Goal: Transaction & Acquisition: Book appointment/travel/reservation

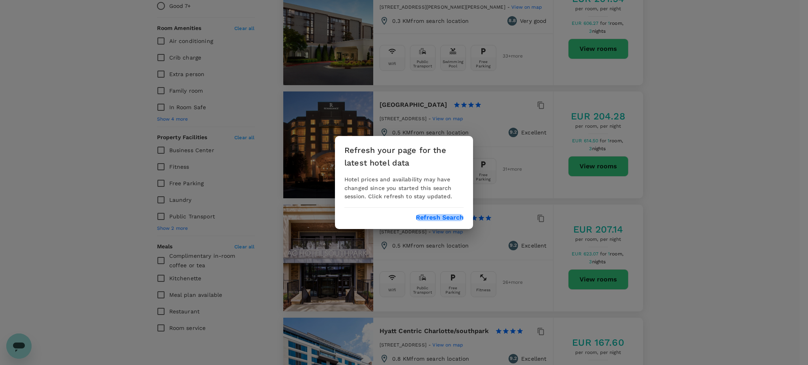
click at [450, 218] on button "Refresh Search" at bounding box center [440, 217] width 48 height 7
click at [436, 219] on button "Refresh Search" at bounding box center [440, 217] width 48 height 7
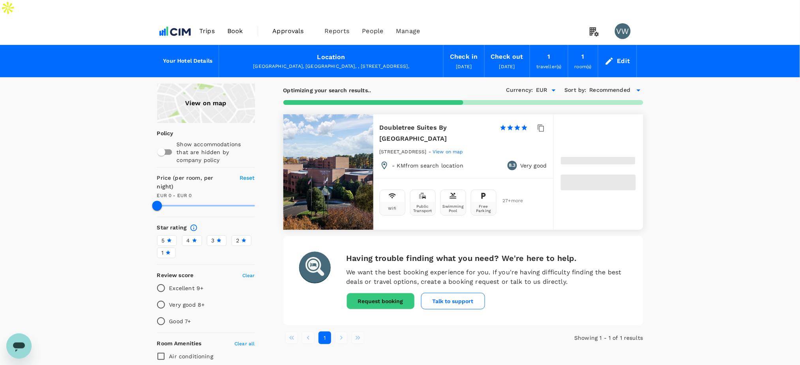
type input "250"
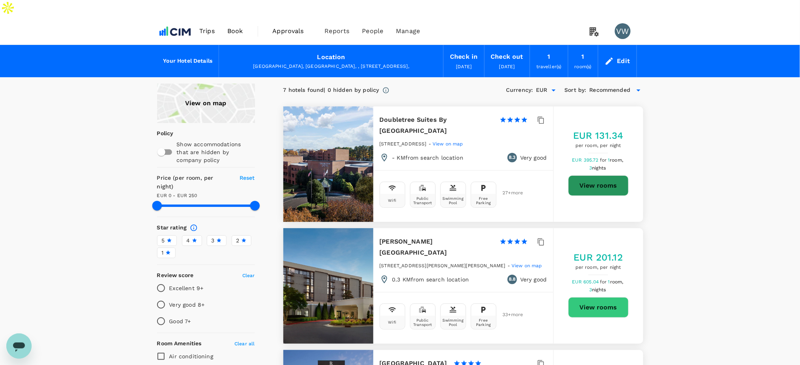
click at [581, 176] on button "View rooms" at bounding box center [598, 186] width 60 height 21
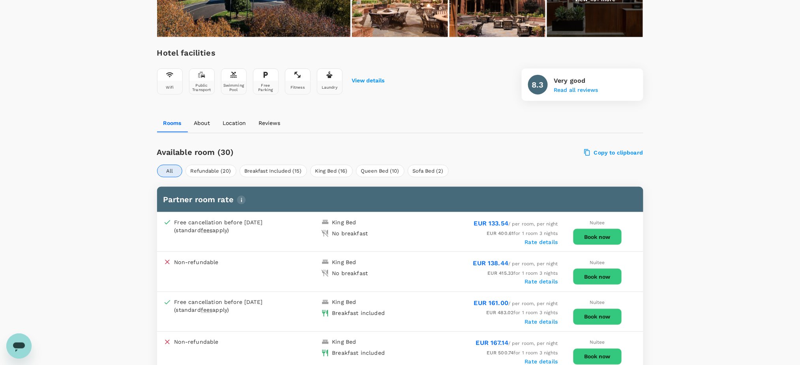
scroll to position [316, 0]
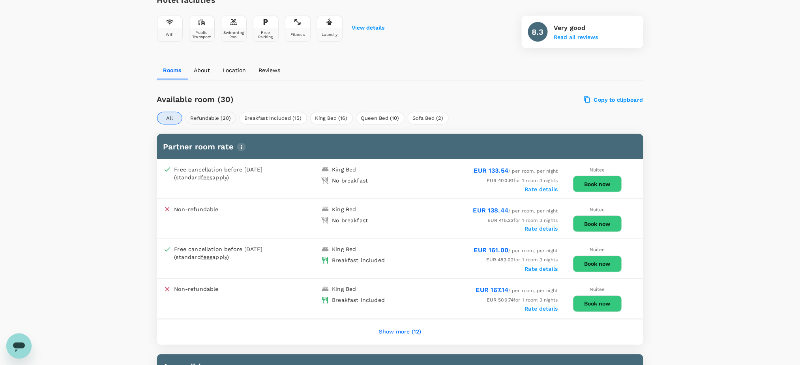
click at [204, 112] on button "Refundable (20)" at bounding box center [210, 118] width 51 height 13
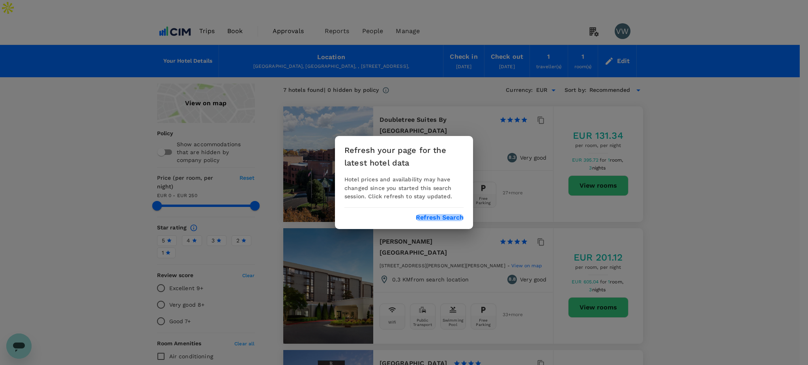
click at [422, 218] on button "Refresh Search" at bounding box center [440, 217] width 48 height 7
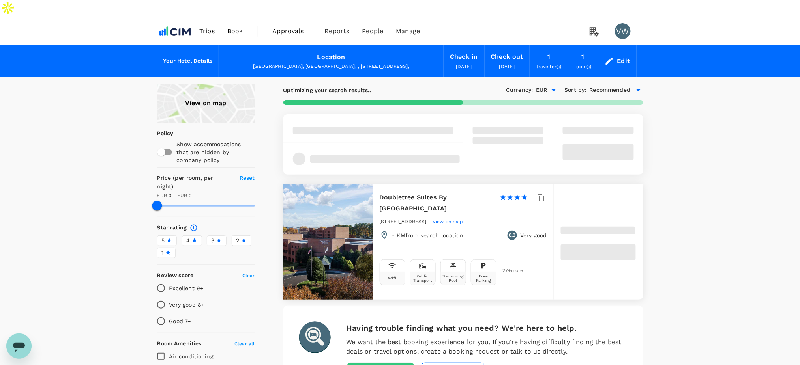
click at [619, 56] on div "Edit" at bounding box center [623, 61] width 13 height 11
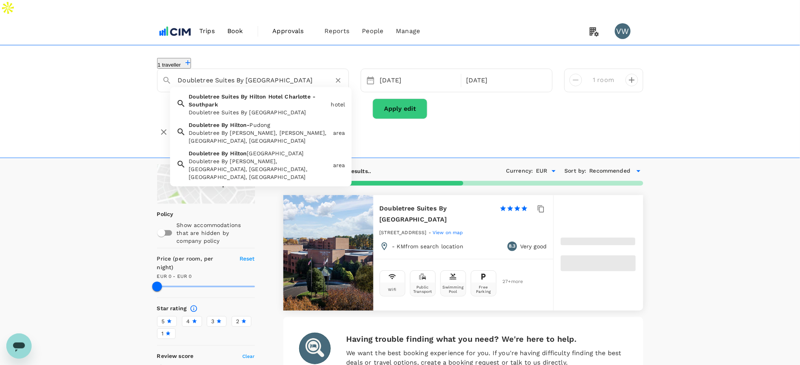
click at [258, 74] on input "Doubletree Suites By [GEOGRAPHIC_DATA]" at bounding box center [250, 80] width 144 height 12
type input "249"
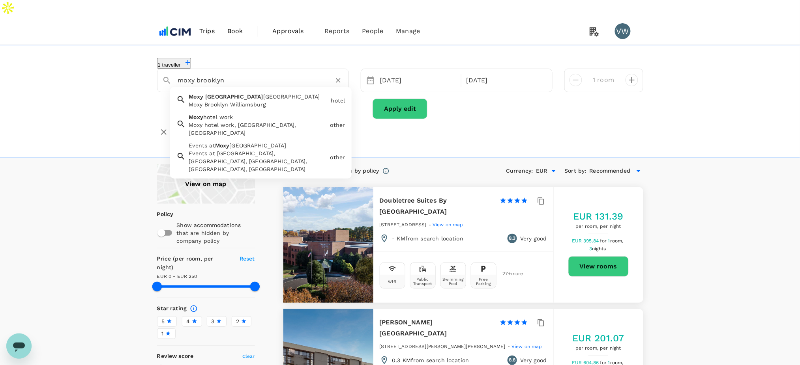
click at [217, 90] on div "Moxy Brooklyn Williamsburg Moxy Brooklyn Williamsburg" at bounding box center [257, 99] width 142 height 19
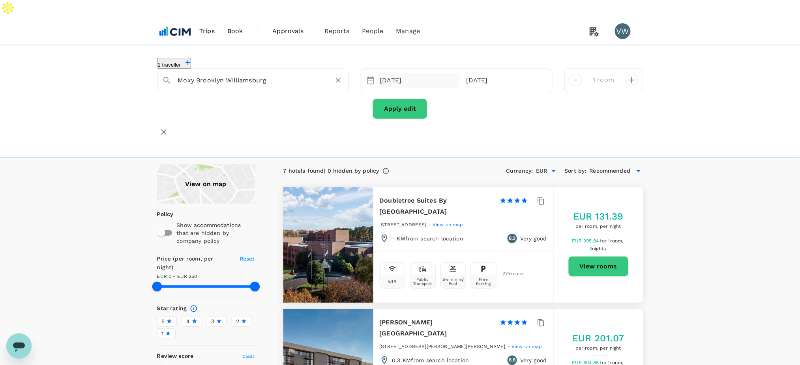
type input "Moxy Brooklyn Williamsburg"
click at [387, 73] on div "[DATE]" at bounding box center [418, 80] width 83 height 15
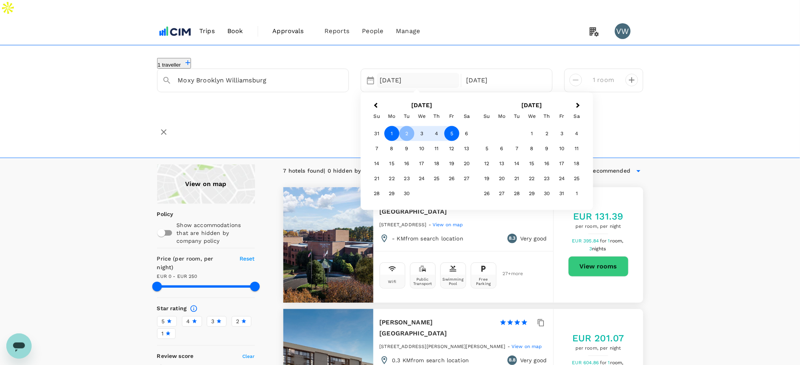
click at [395, 126] on div "1" at bounding box center [391, 133] width 15 height 15
click at [403, 126] on div "2" at bounding box center [406, 133] width 15 height 15
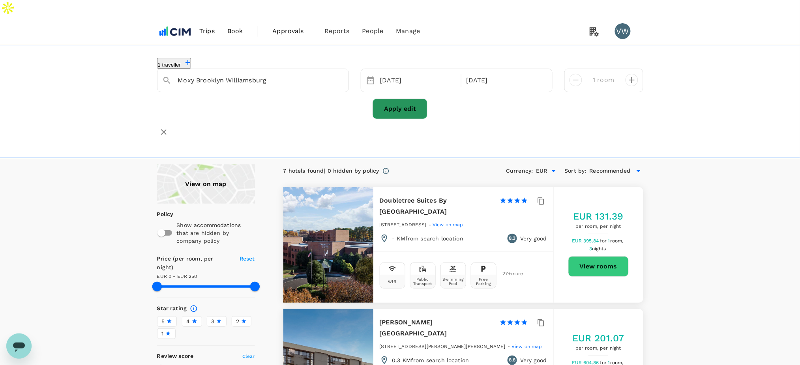
click at [411, 99] on button "Apply edit" at bounding box center [399, 109] width 55 height 21
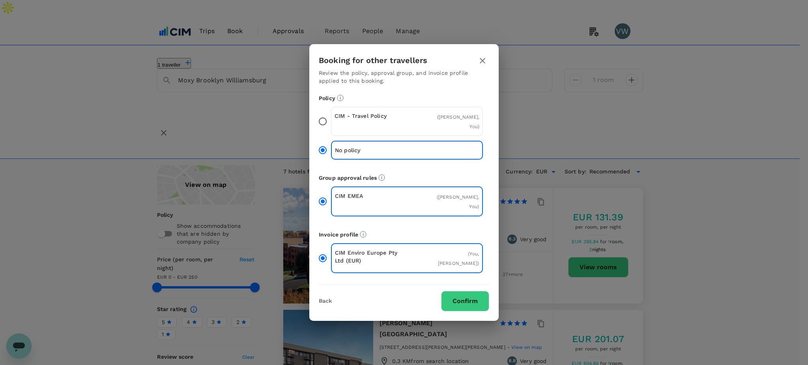
click at [452, 291] on button "Confirm" at bounding box center [465, 301] width 48 height 21
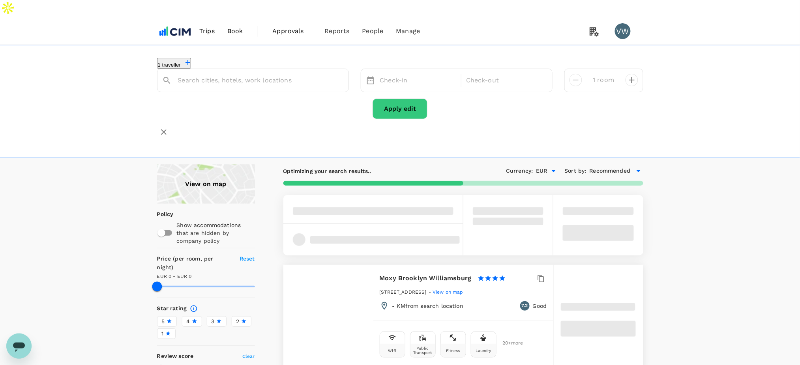
type input "Moxy Brooklyn Williamsburg"
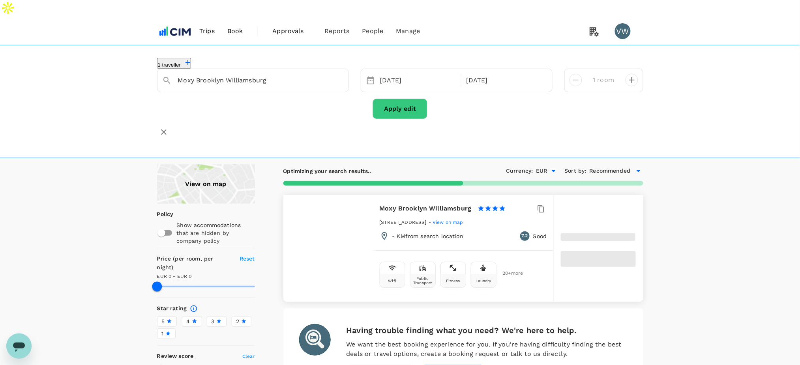
type input "231.15"
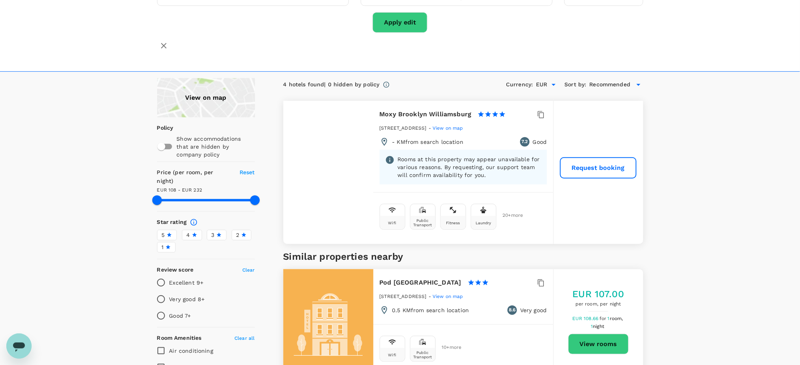
scroll to position [105, 0]
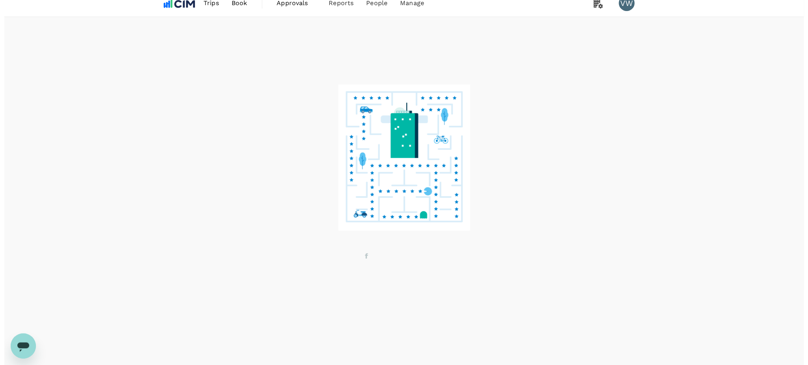
scroll to position [34, 0]
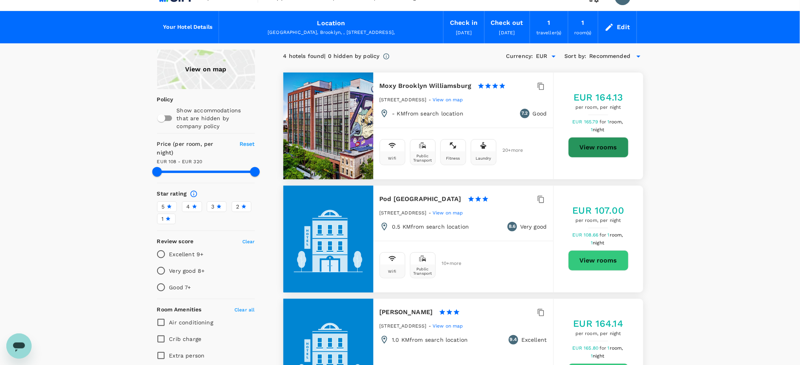
click at [596, 137] on button "View rooms" at bounding box center [598, 147] width 60 height 21
type input "320.15"
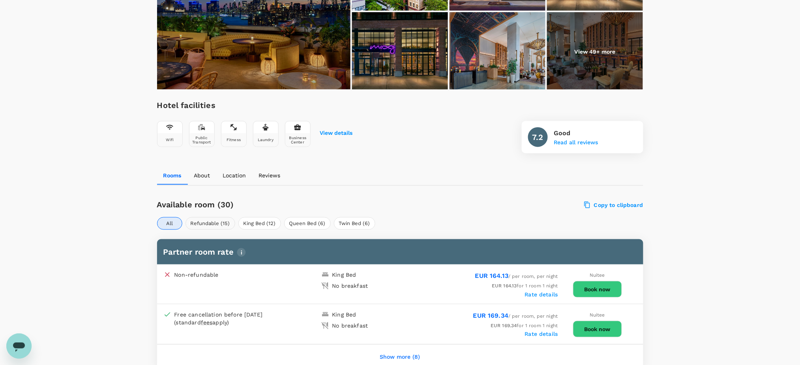
scroll to position [207, 0]
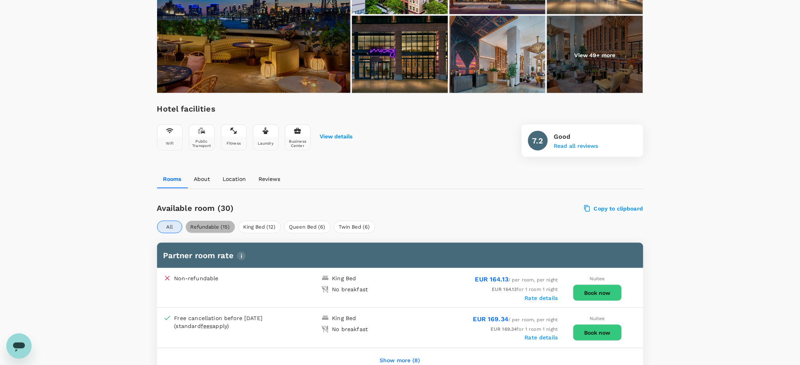
click at [216, 221] on button "Refundable (15)" at bounding box center [210, 227] width 50 height 13
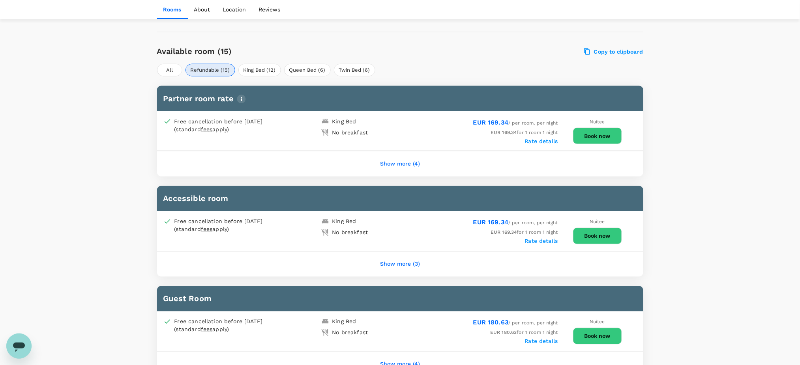
scroll to position [364, 0]
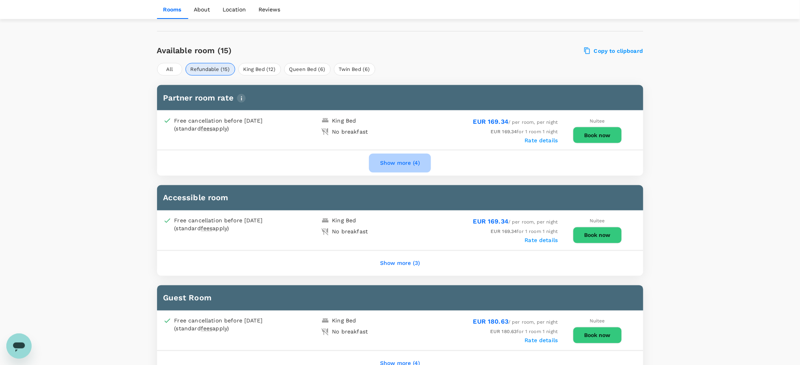
click at [417, 154] on button "Show more (4)" at bounding box center [400, 163] width 62 height 19
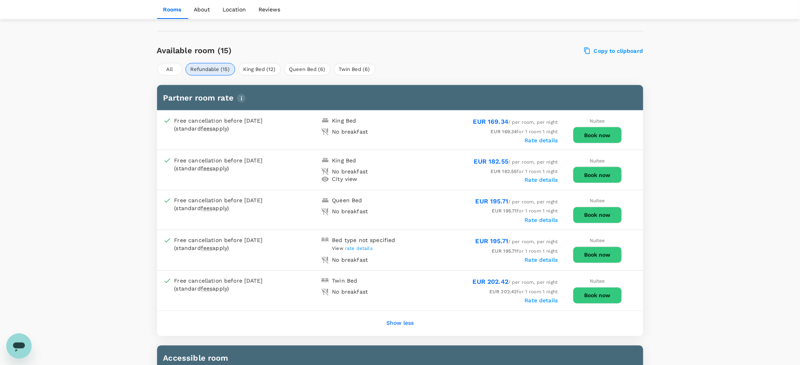
click at [589, 127] on button "Book now" at bounding box center [597, 135] width 49 height 17
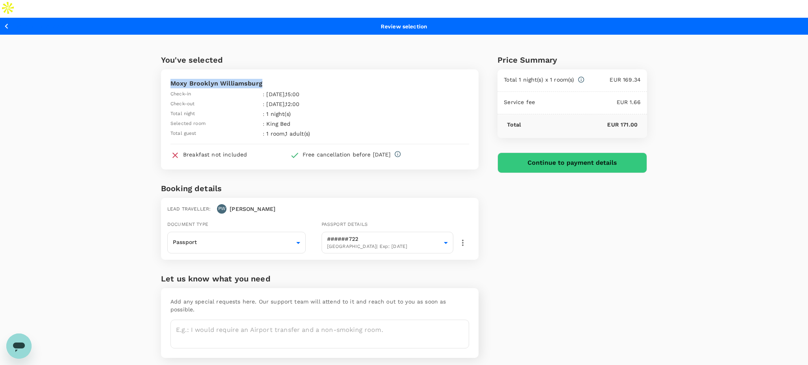
drag, startPoint x: 171, startPoint y: 65, endPoint x: 266, endPoint y: 65, distance: 95.1
click at [266, 79] on p "Moxy Brooklyn Williamsburg" at bounding box center [319, 83] width 299 height 9
copy p "Moxy Brooklyn Williamsburg"
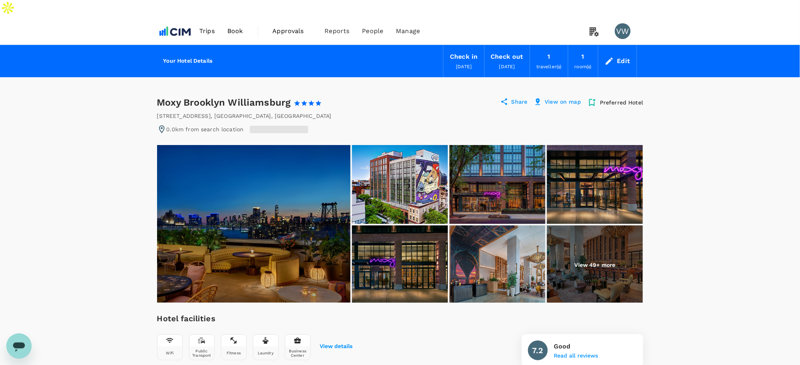
click at [613, 56] on icon at bounding box center [608, 60] width 9 height 9
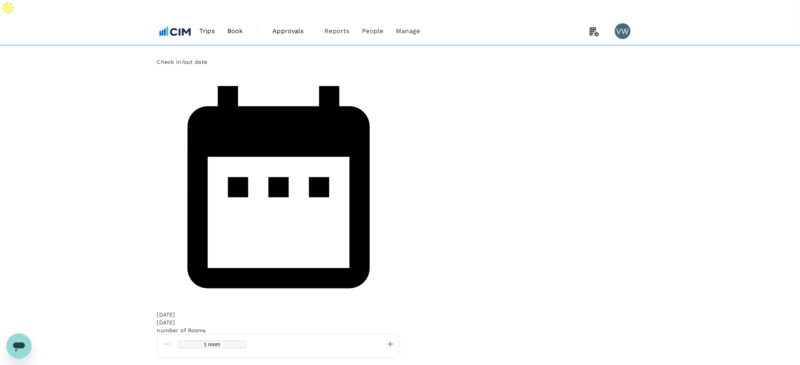
click at [175, 319] on div "[DATE]" at bounding box center [166, 323] width 18 height 8
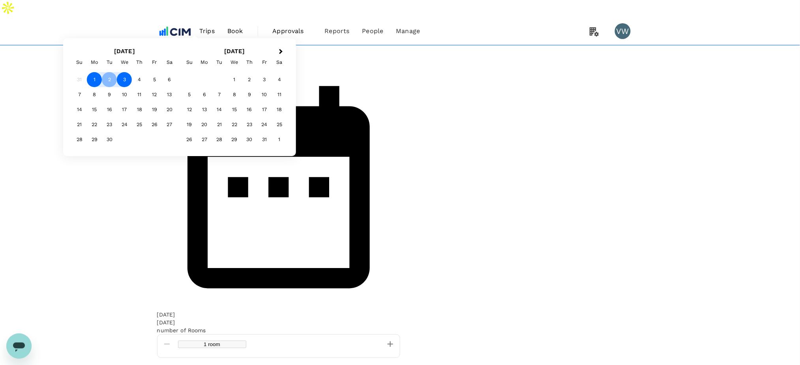
click at [132, 87] on div "3" at bounding box center [124, 79] width 15 height 15
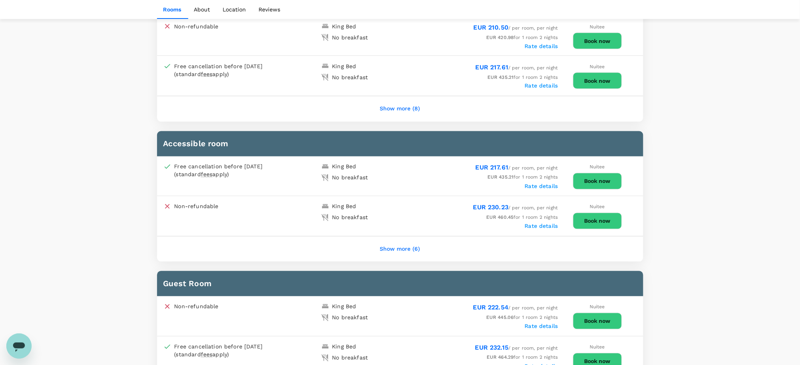
scroll to position [521, 0]
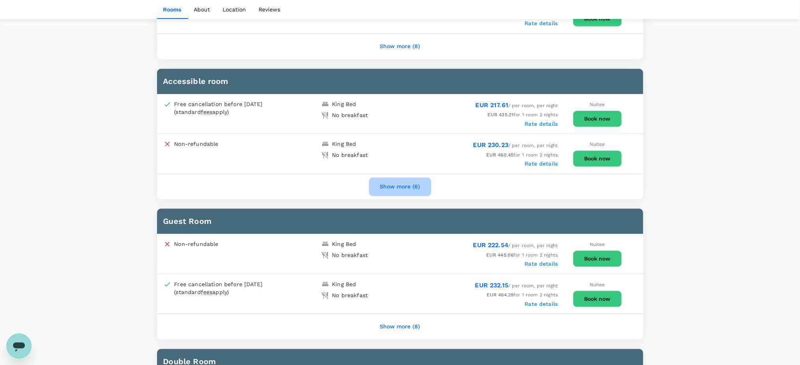
click at [387, 178] on button "Show more (6)" at bounding box center [400, 187] width 62 height 19
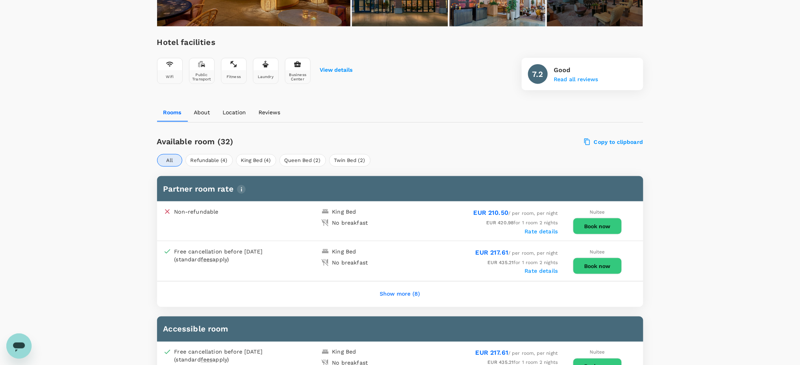
scroll to position [258, 0]
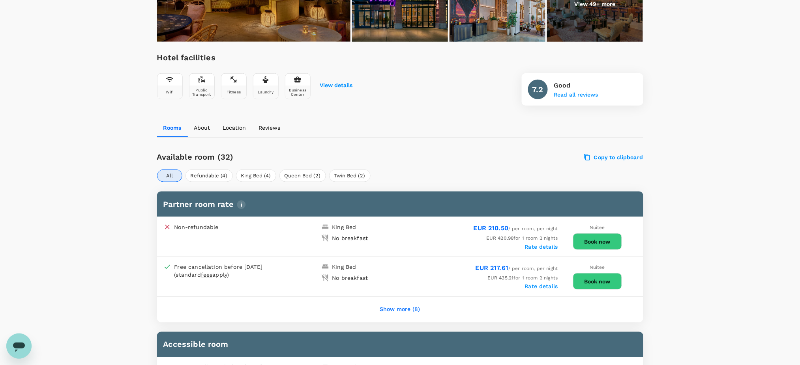
click at [383, 301] on button "Show more (8)" at bounding box center [400, 310] width 62 height 19
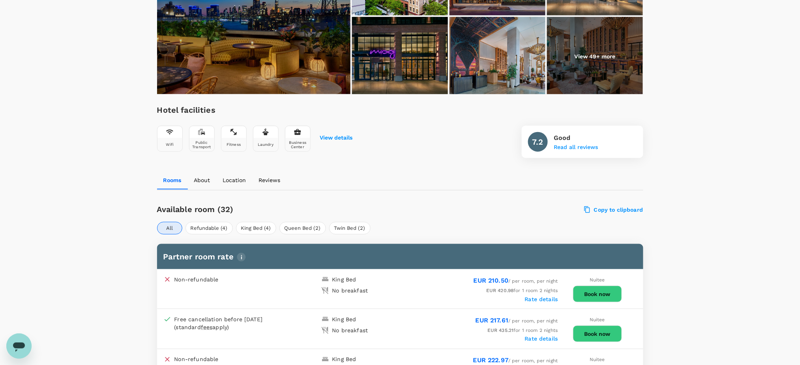
scroll to position [0, 0]
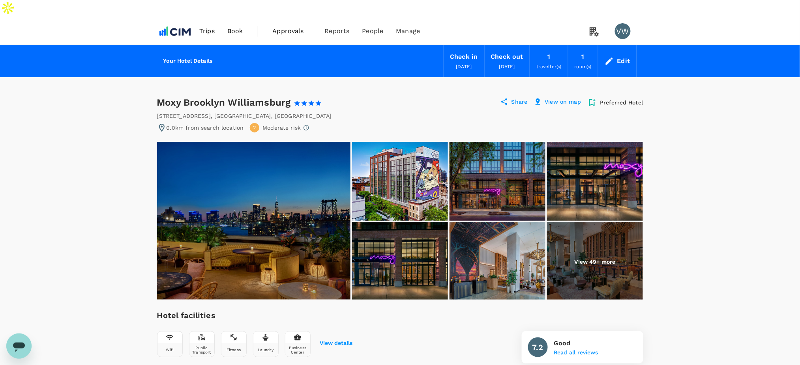
click at [620, 56] on div "Edit" at bounding box center [623, 61] width 13 height 11
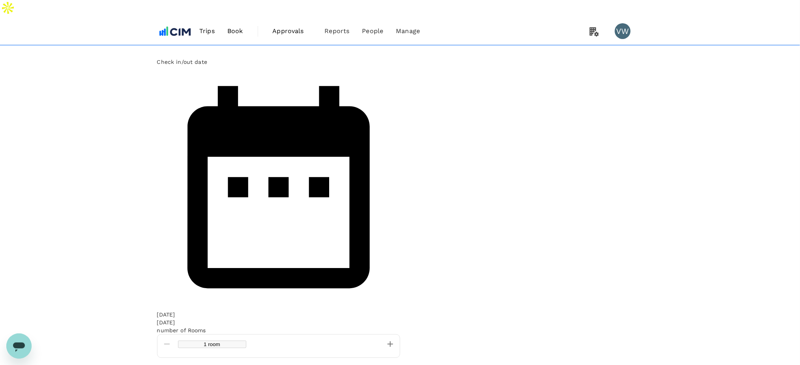
click at [175, 319] on div "03 Sep" at bounding box center [166, 323] width 18 height 8
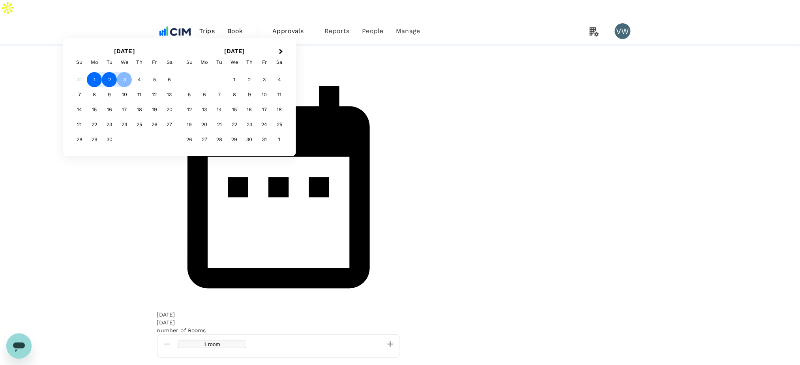
click at [117, 87] on div "2" at bounding box center [109, 79] width 15 height 15
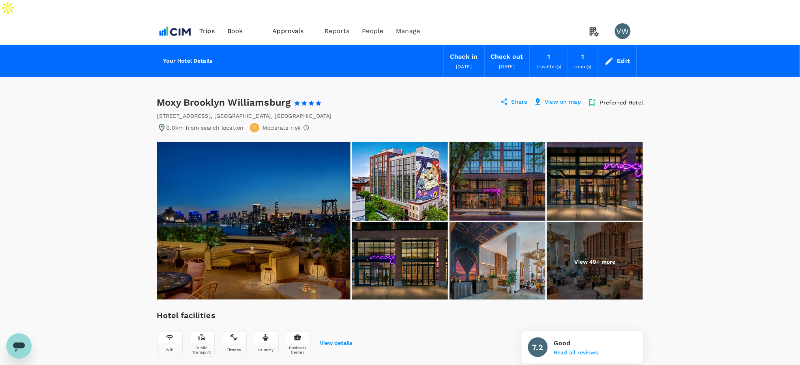
click at [615, 47] on div "Edit" at bounding box center [617, 61] width 38 height 28
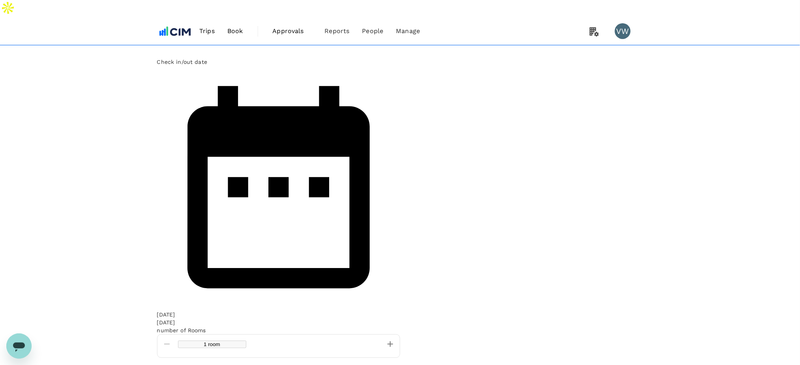
click at [175, 311] on div "[DATE]" at bounding box center [166, 315] width 18 height 8
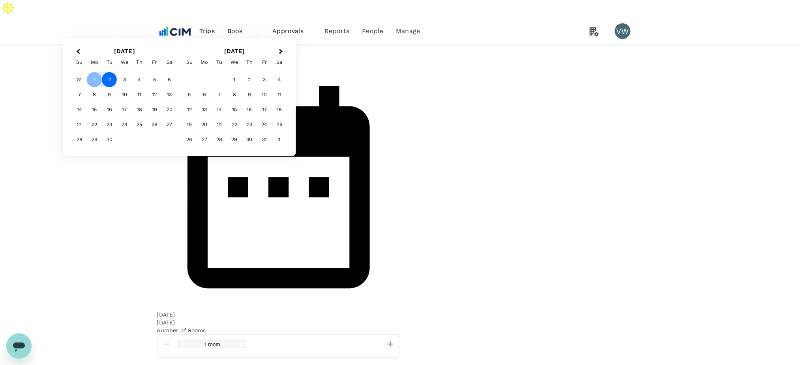
click at [117, 87] on div "2" at bounding box center [109, 79] width 15 height 15
click at [132, 87] on div "3" at bounding box center [124, 79] width 15 height 15
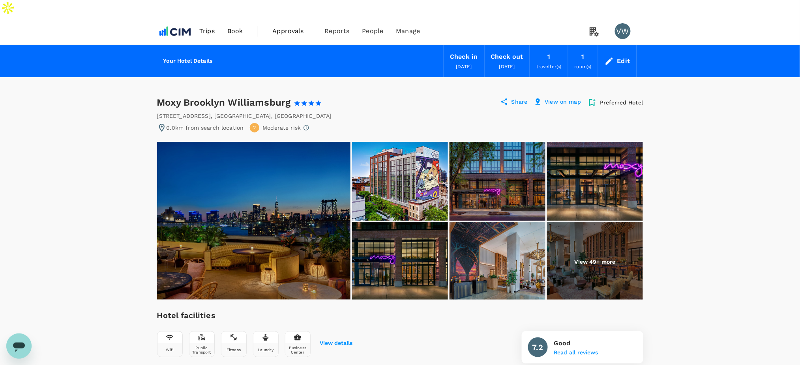
click at [616, 47] on div "Edit" at bounding box center [617, 61] width 38 height 28
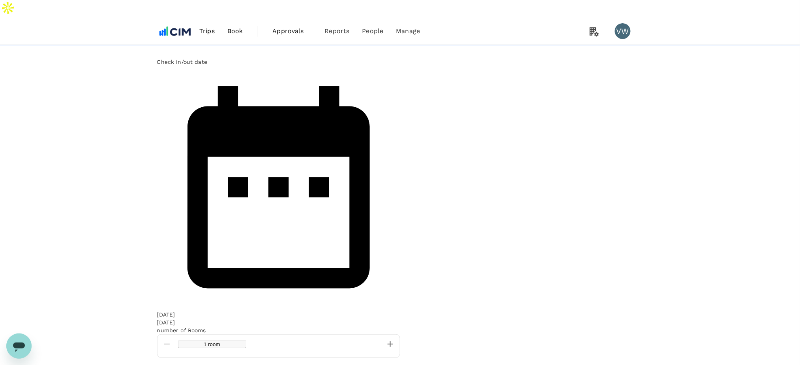
click at [175, 311] on div "[DATE]" at bounding box center [166, 315] width 18 height 8
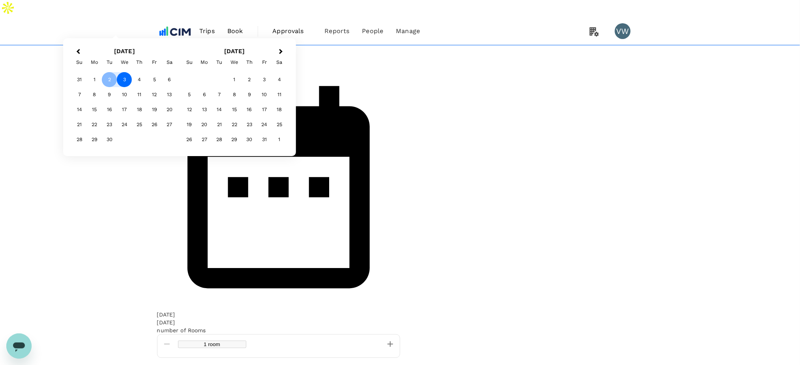
click at [132, 87] on div "3" at bounding box center [124, 79] width 15 height 15
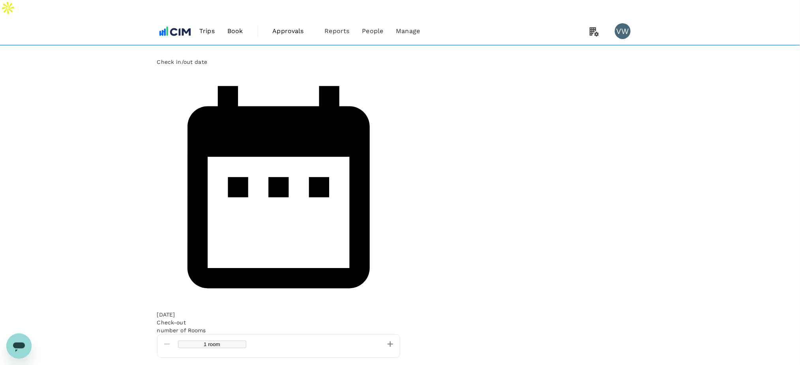
click at [186, 319] on p "Check-out" at bounding box center [171, 323] width 29 height 8
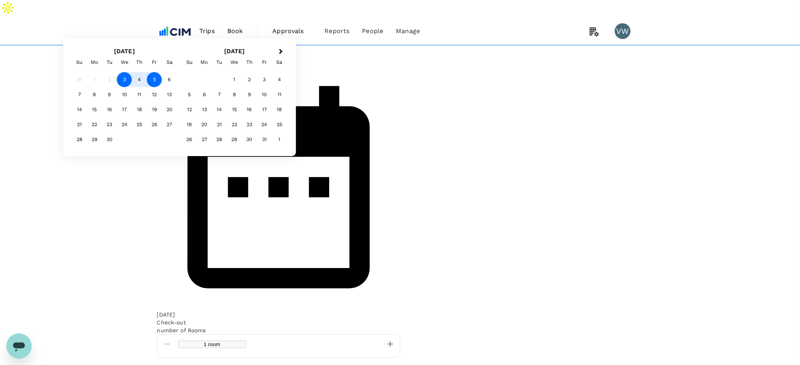
click at [162, 87] on div "5" at bounding box center [154, 79] width 15 height 15
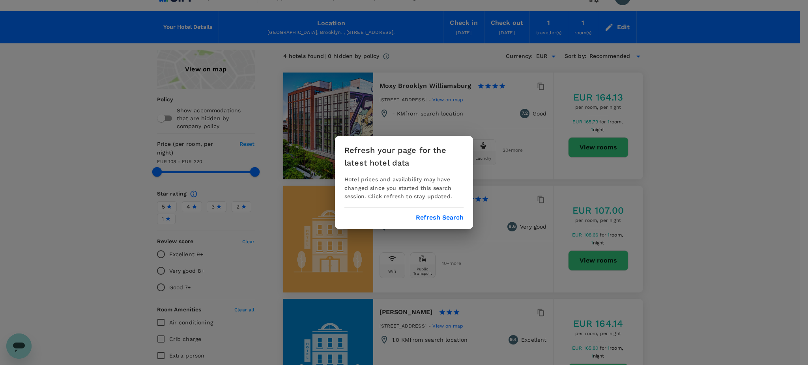
click at [443, 222] on div "Refresh your page for the latest hotel data Hotel prices and availability may h…" at bounding box center [404, 182] width 138 height 93
click at [440, 218] on button "Refresh Search" at bounding box center [440, 217] width 48 height 7
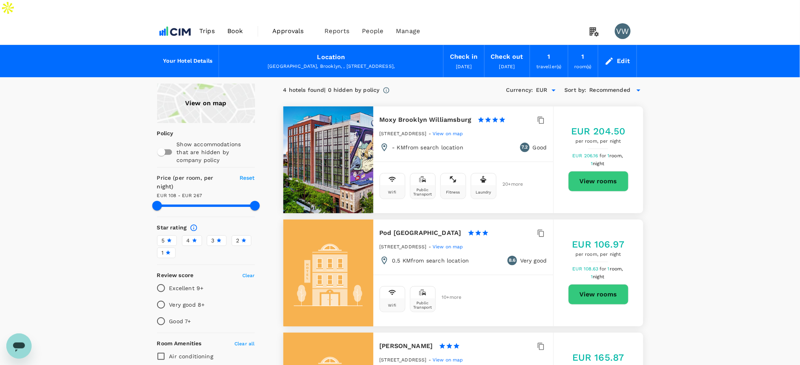
click at [617, 47] on div "Edit" at bounding box center [617, 61] width 38 height 28
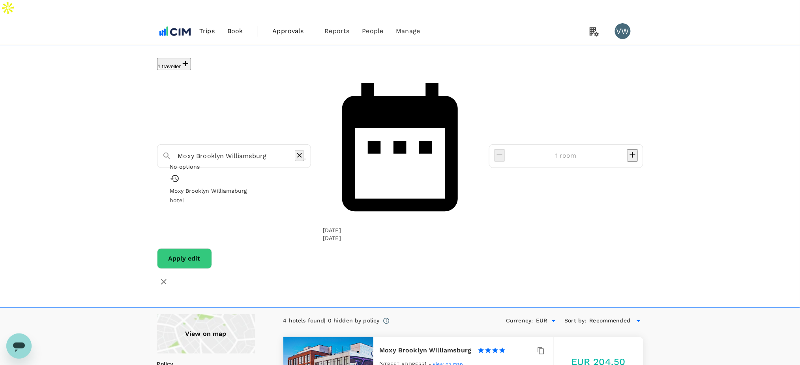
drag, startPoint x: 304, startPoint y: 62, endPoint x: 124, endPoint y: 19, distance: 184.5
click at [131, 45] on div "1 traveller Moxy [GEOGRAPHIC_DATA] [GEOGRAPHIC_DATA] No options Moxy [GEOGRAPHI…" at bounding box center [400, 176] width 800 height 263
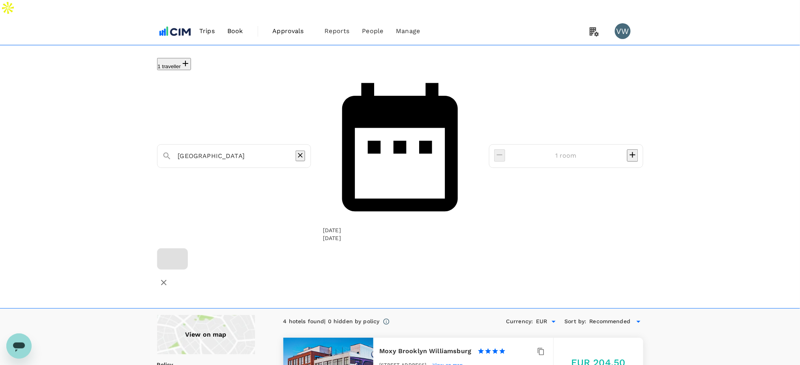
click at [223, 150] on input "[GEOGRAPHIC_DATA]" at bounding box center [231, 156] width 106 height 12
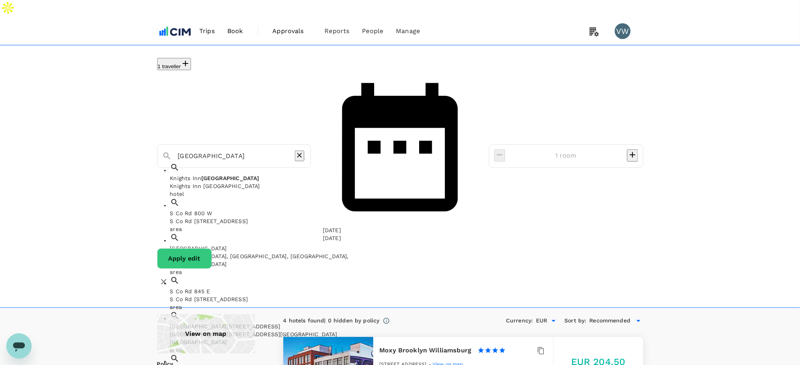
click at [223, 150] on input "[GEOGRAPHIC_DATA]" at bounding box center [231, 156] width 106 height 12
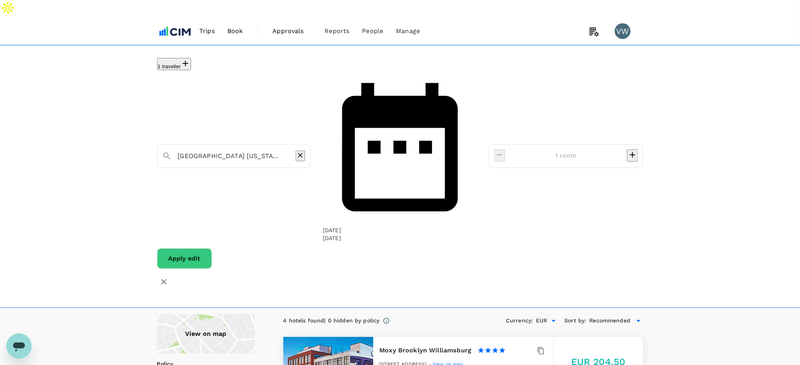
type input "[GEOGRAPHIC_DATA]"
type input "266.12"
